Goal: Connect with others: Find specific page/section

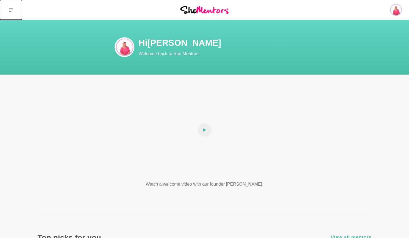
click at [13, 9] on button at bounding box center [11, 10] width 22 height 20
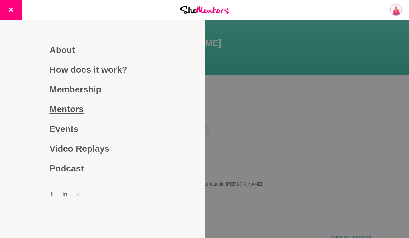
click at [72, 106] on link "Mentors" at bounding box center [101, 109] width 105 height 20
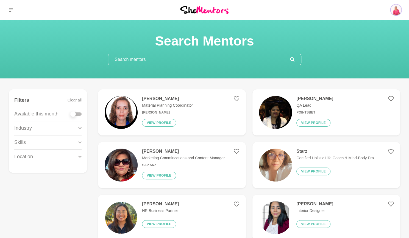
click at [170, 61] on input "text" at bounding box center [199, 59] width 182 height 11
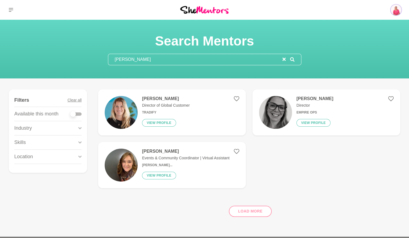
type input "[PERSON_NAME]"
click at [308, 99] on h4 "[PERSON_NAME]" at bounding box center [314, 98] width 37 height 5
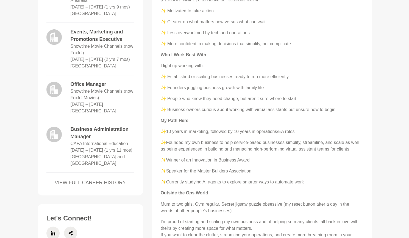
scroll to position [521, 0]
